Goal: Information Seeking & Learning: Check status

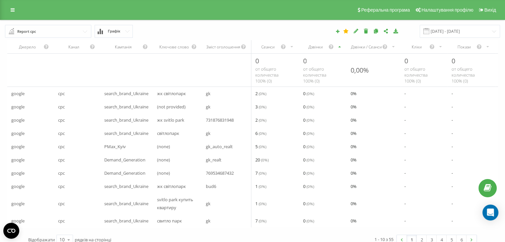
click at [313, 51] on div "Дзвінки" at bounding box center [323, 46] width 48 height 13
click at [315, 49] on div "Дзвінки" at bounding box center [323, 46] width 48 height 13
click at [315, 50] on div "Дзвінки" at bounding box center [323, 46] width 48 height 13
click at [443, 33] on input "21.09.2025 - 21.09.2025" at bounding box center [460, 31] width 80 height 13
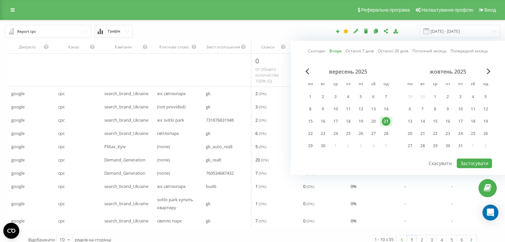
click at [319, 49] on link "Сьогодні" at bounding box center [316, 51] width 17 height 6
click at [481, 161] on button "Застосувати" at bounding box center [474, 164] width 35 height 10
type input "[DATE] - [DATE]"
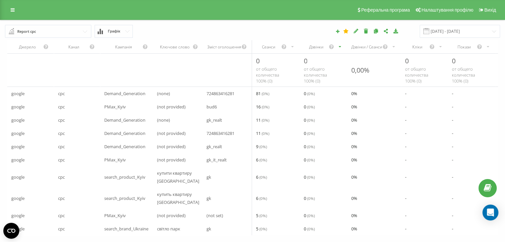
click at [317, 50] on div "Дзвінки" at bounding box center [322, 46] width 47 height 13
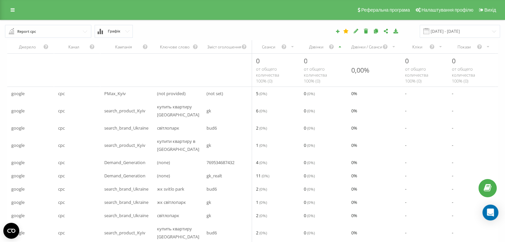
click at [315, 49] on div "Дзвінки" at bounding box center [315, 47] width 25 height 6
click at [13, 9] on icon at bounding box center [13, 10] width 4 height 5
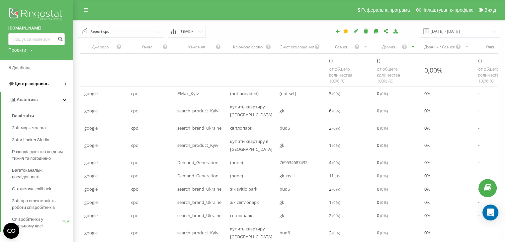
click at [31, 81] on span "Центр звернень" at bounding box center [32, 83] width 34 height 5
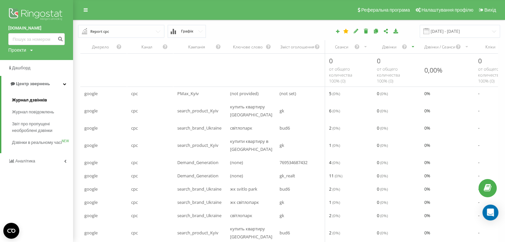
click at [30, 99] on span "Журнал дзвінків" at bounding box center [29, 100] width 35 height 7
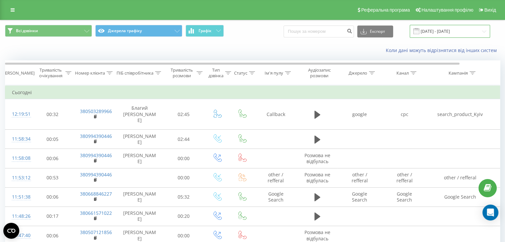
click at [453, 31] on input "22.08.2025 - 22.09.2025" at bounding box center [450, 31] width 80 height 13
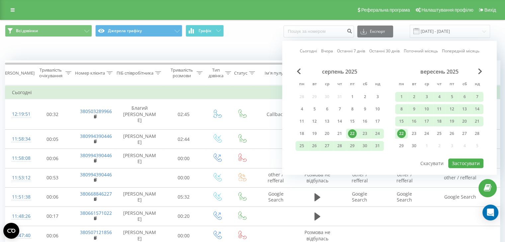
click at [305, 51] on link "Сьогодні" at bounding box center [308, 51] width 17 height 6
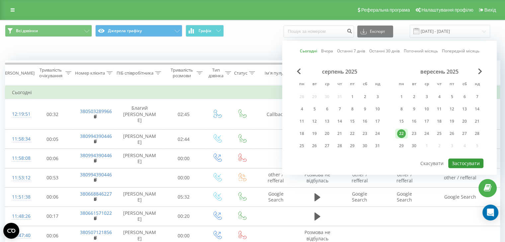
click at [463, 161] on button "Застосувати" at bounding box center [465, 164] width 35 height 10
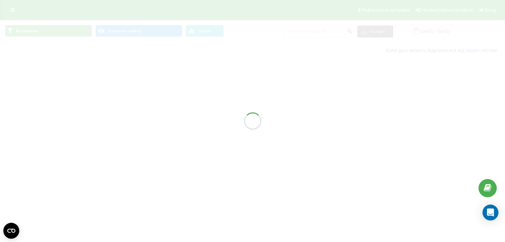
type input "[DATE] - [DATE]"
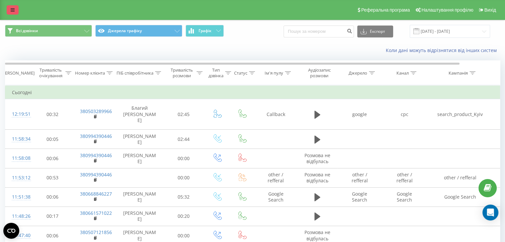
click at [12, 8] on icon at bounding box center [13, 10] width 4 height 5
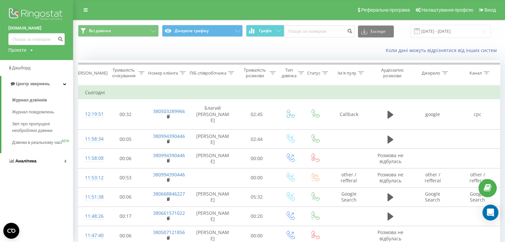
click at [21, 164] on span "Аналiтика" at bounding box center [25, 161] width 21 height 5
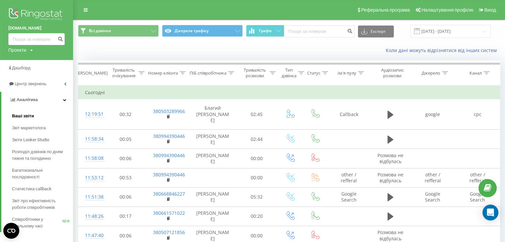
click at [27, 116] on span "Ваші звіти" at bounding box center [23, 116] width 22 height 7
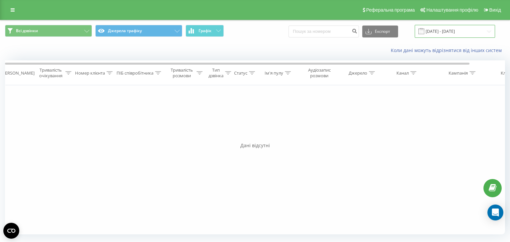
click at [456, 32] on input "19.09.2025 - 19.09.2025" at bounding box center [455, 31] width 80 height 13
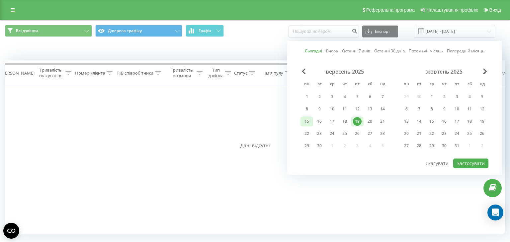
click at [306, 120] on div "15" at bounding box center [306, 121] width 9 height 9
click at [305, 134] on div "22" at bounding box center [306, 133] width 9 height 9
click at [476, 162] on button "Застосувати" at bounding box center [470, 164] width 35 height 10
type input "15.09.2025 - 22.09.2025"
